Goal: Task Accomplishment & Management: Use online tool/utility

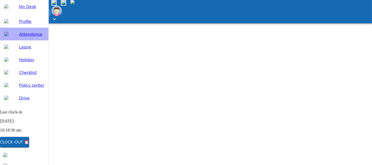
click at [28, 37] on span "Attendance" at bounding box center [31, 34] width 25 height 6
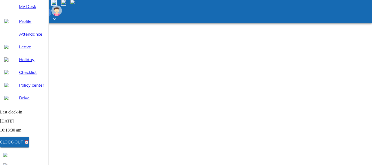
select select "9"
click at [29, 10] on span "My Desk" at bounding box center [31, 6] width 25 height 6
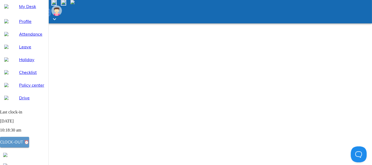
click at [29, 142] on div "Clock-out ⏰" at bounding box center [14, 141] width 29 height 7
click at [40, 37] on span "Attendance" at bounding box center [31, 34] width 25 height 6
select select "9"
